Goal: Task Accomplishment & Management: Manage account settings

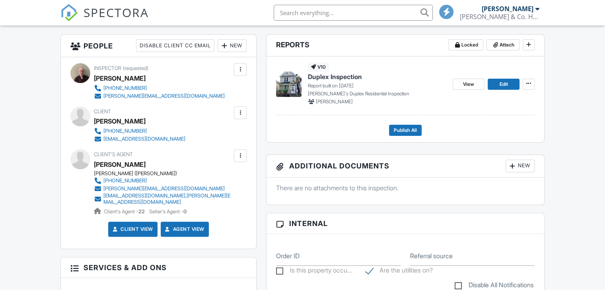
click at [240, 154] on div at bounding box center [240, 156] width 8 height 8
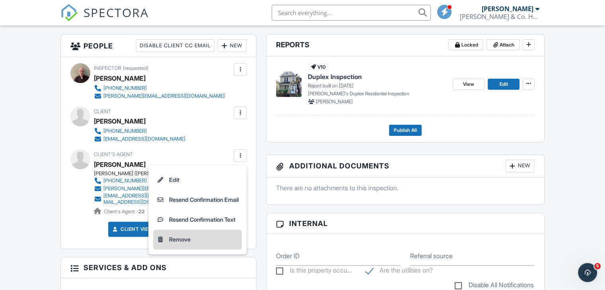
click at [169, 236] on li "Remove" at bounding box center [197, 240] width 89 height 20
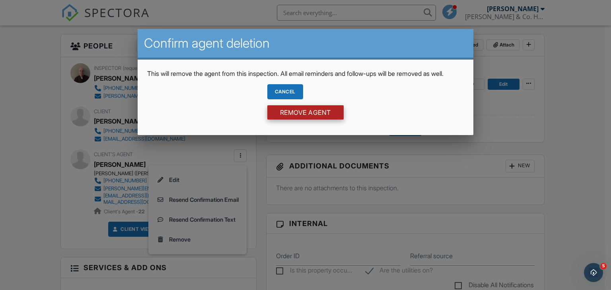
click at [307, 120] on input "Remove Agent" at bounding box center [305, 112] width 76 height 14
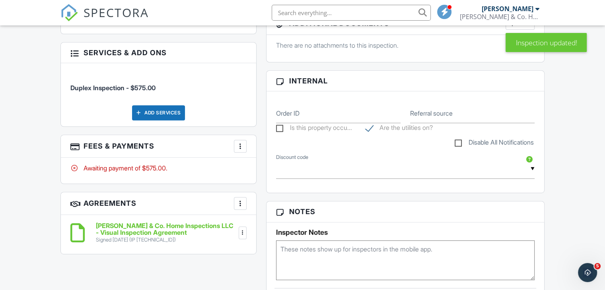
click at [237, 144] on div at bounding box center [240, 146] width 8 height 8
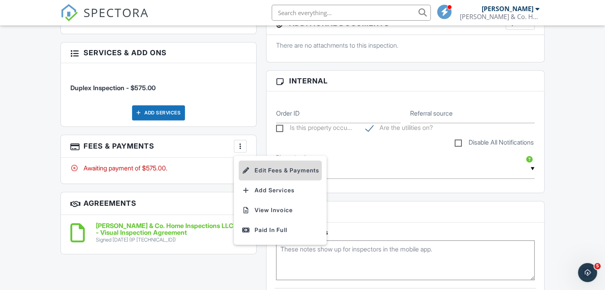
click at [263, 170] on li "Edit Fees & Payments" at bounding box center [280, 171] width 83 height 20
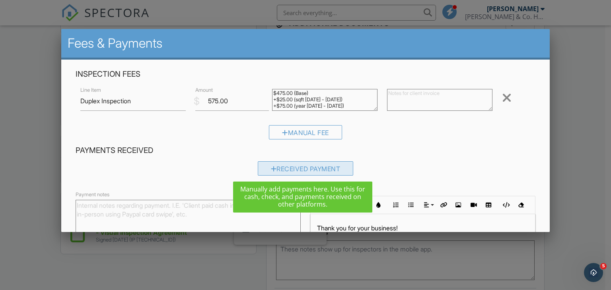
click at [280, 165] on div "Received Payment" at bounding box center [306, 168] width 96 height 14
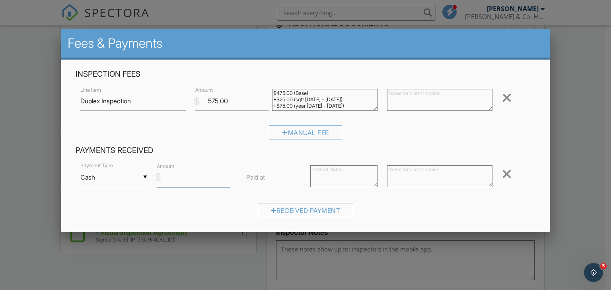
click at [167, 177] on input "Amount" at bounding box center [194, 177] width 74 height 19
type input "575.00"
click at [348, 177] on textarea at bounding box center [343, 176] width 67 height 22
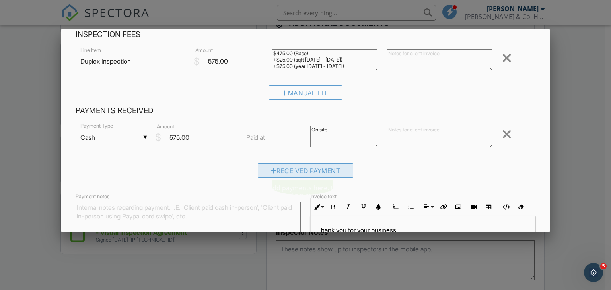
type textarea "On site"
click at [292, 171] on div "Received Payment" at bounding box center [306, 170] width 96 height 14
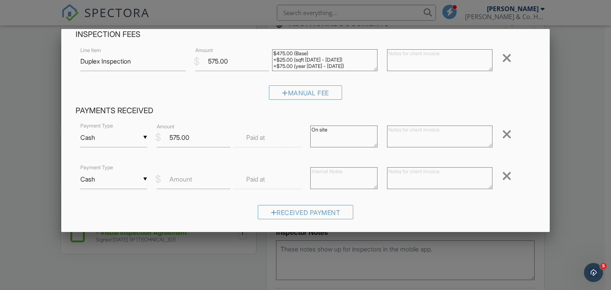
click at [503, 175] on div at bounding box center [507, 176] width 10 height 13
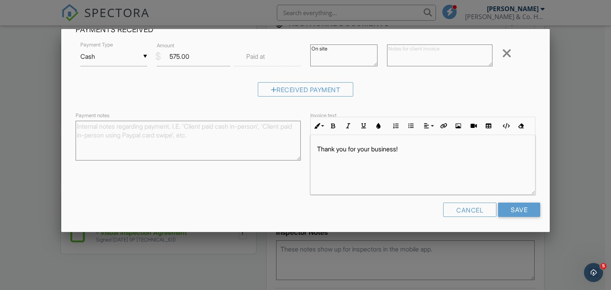
scroll to position [0, 0]
click at [522, 204] on input "Save" at bounding box center [519, 210] width 42 height 14
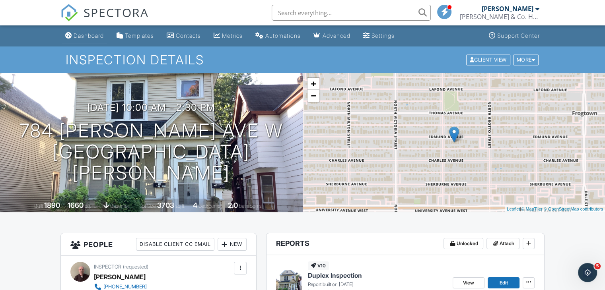
click at [94, 34] on div "Dashboard" at bounding box center [89, 35] width 30 height 7
